Goal: Information Seeking & Learning: Learn about a topic

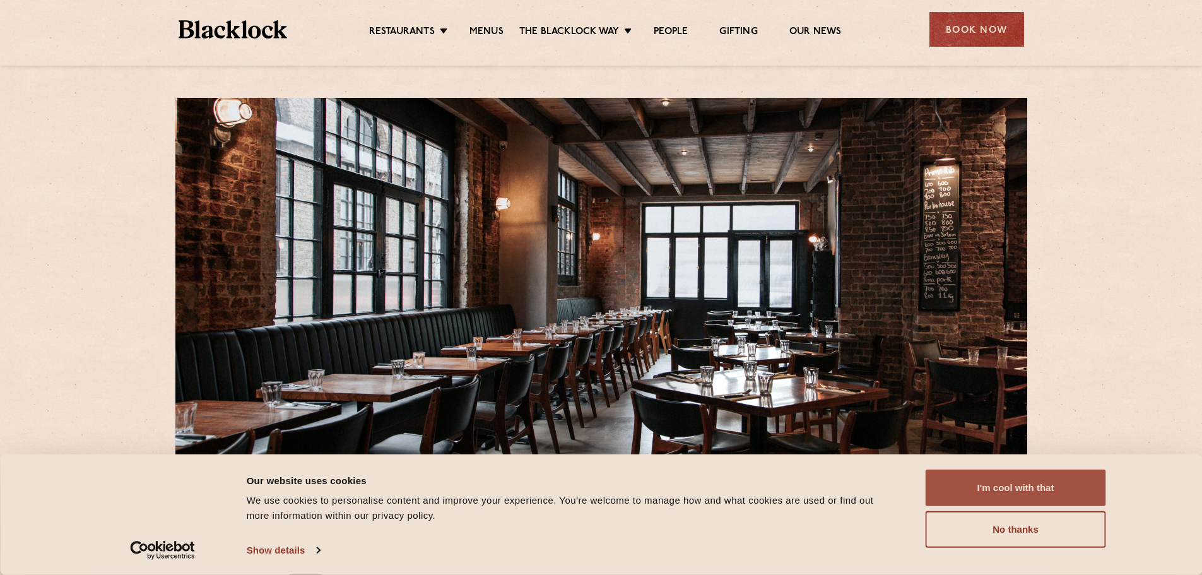
click at [986, 487] on button "I'm cool with that" at bounding box center [1016, 487] width 180 height 37
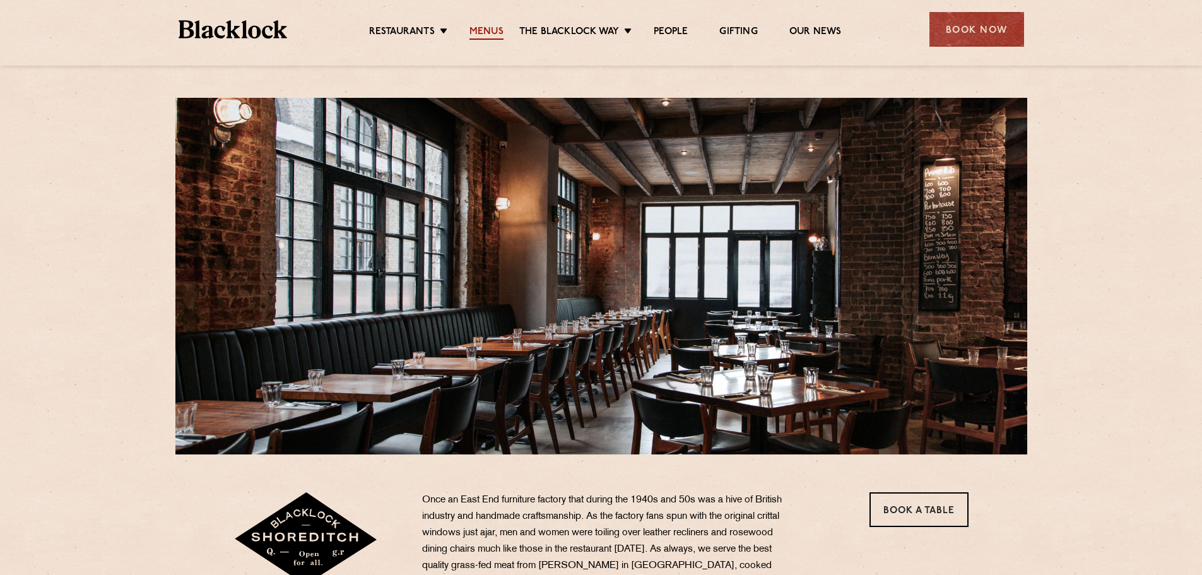
click at [487, 31] on link "Menus" at bounding box center [486, 33] width 34 height 14
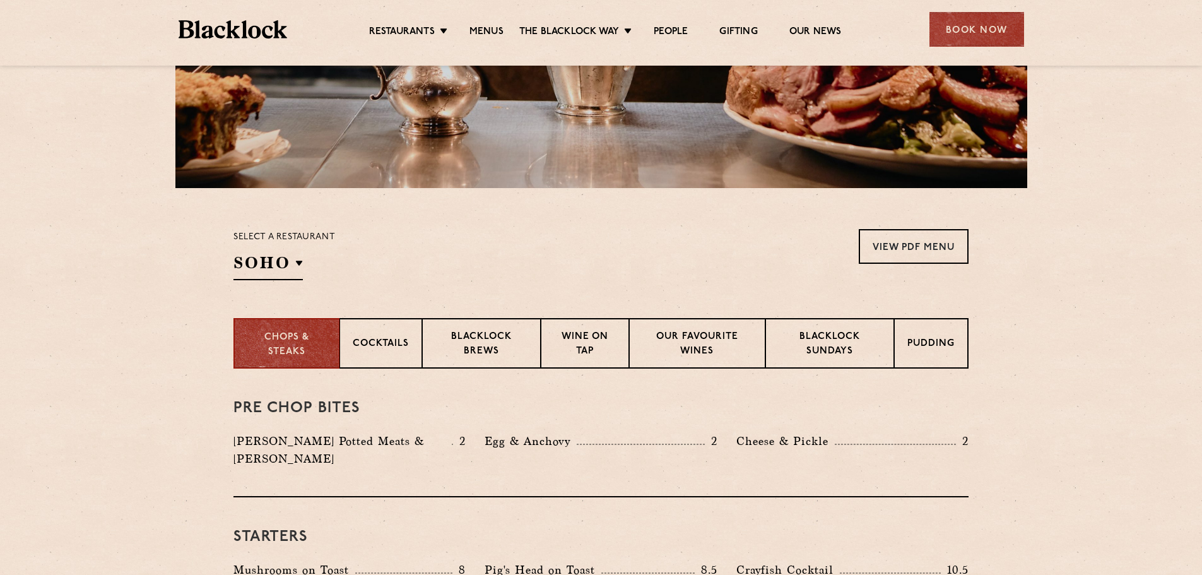
scroll to position [316, 0]
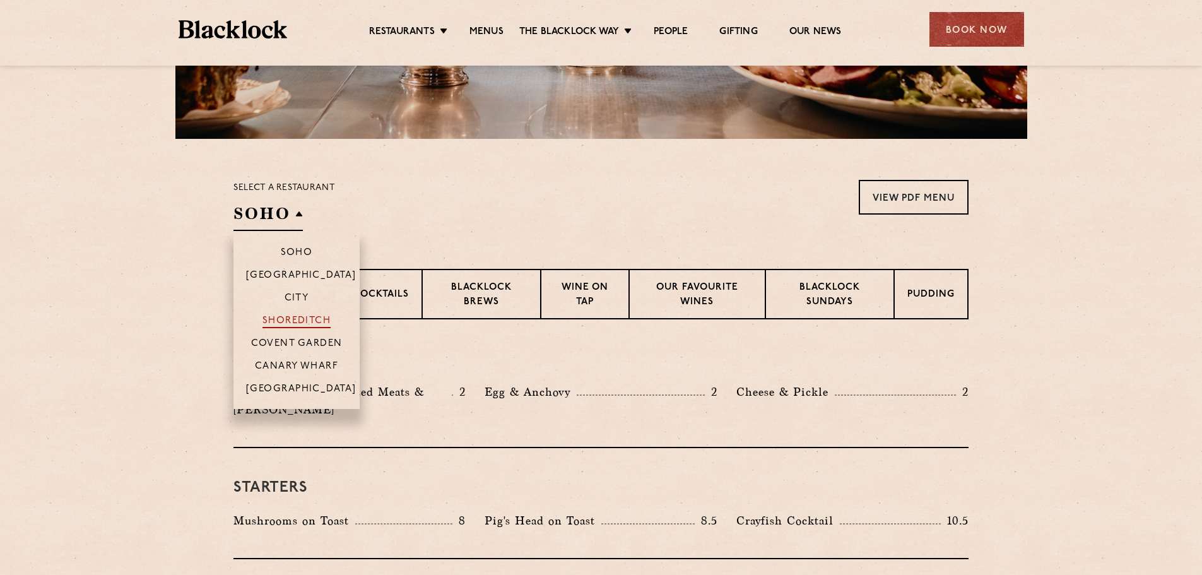
click at [312, 323] on p "Shoreditch" at bounding box center [297, 322] width 69 height 13
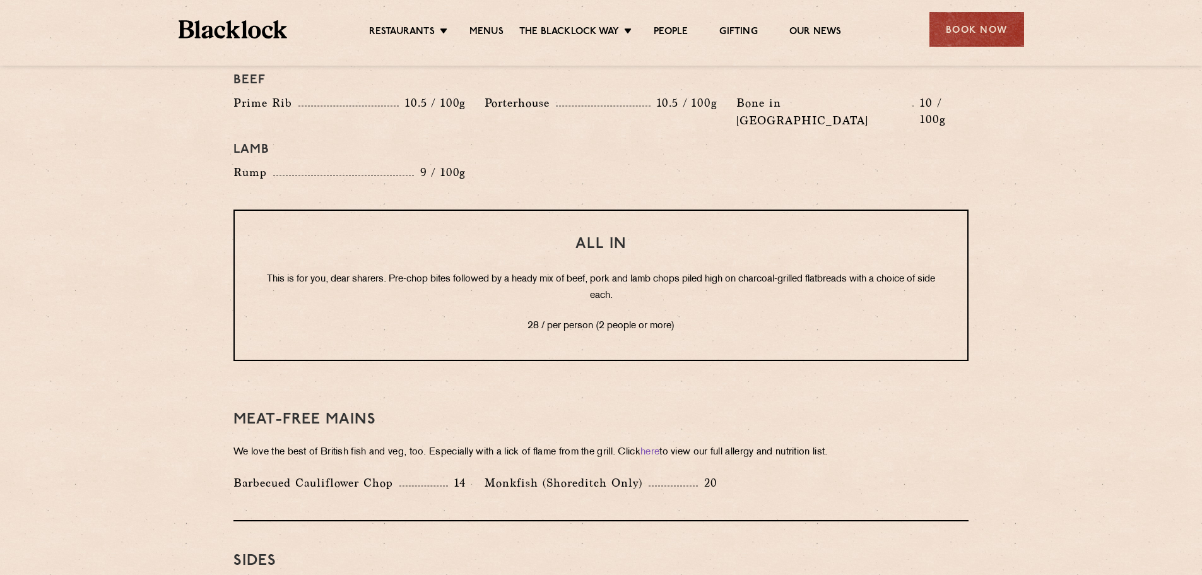
scroll to position [1134, 0]
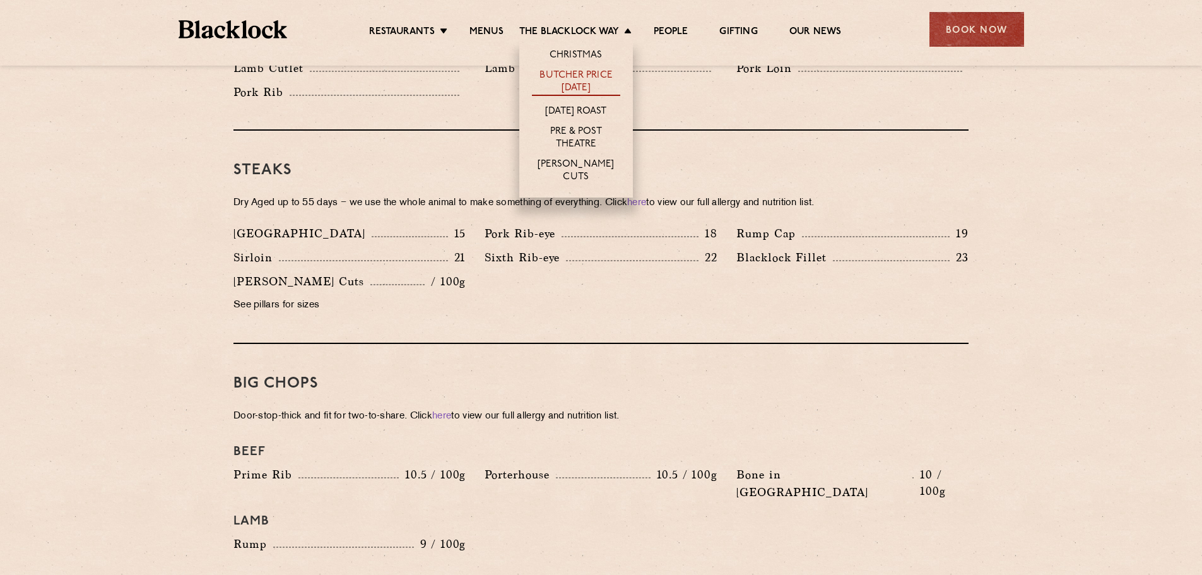
click at [588, 80] on link "Butcher Price [DATE]" at bounding box center [576, 82] width 88 height 27
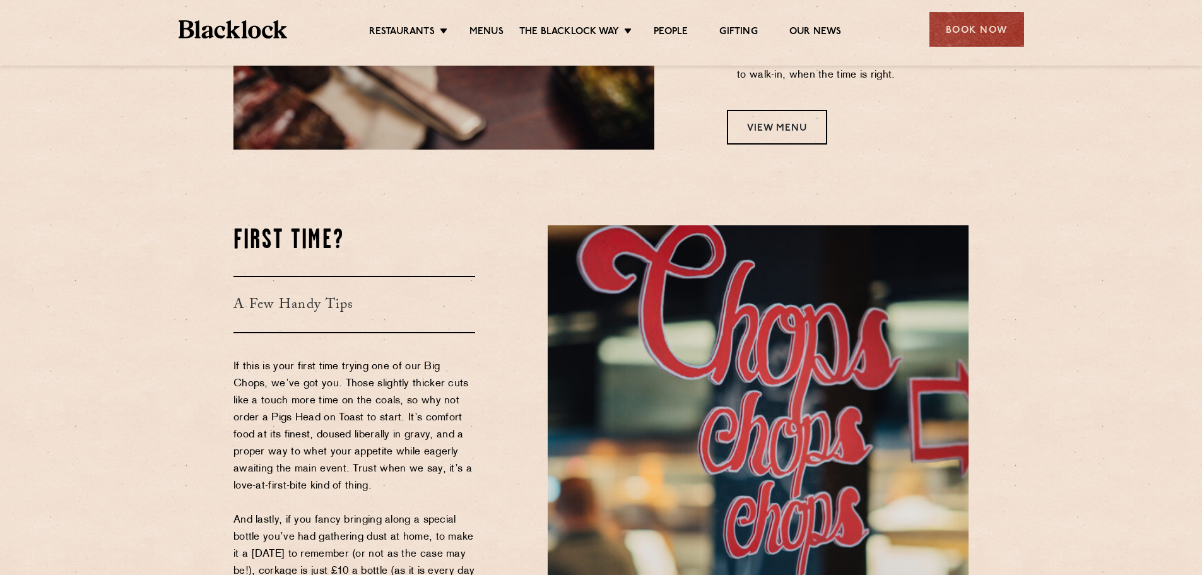
scroll to position [1199, 0]
